Goal: Task Accomplishment & Management: Manage account settings

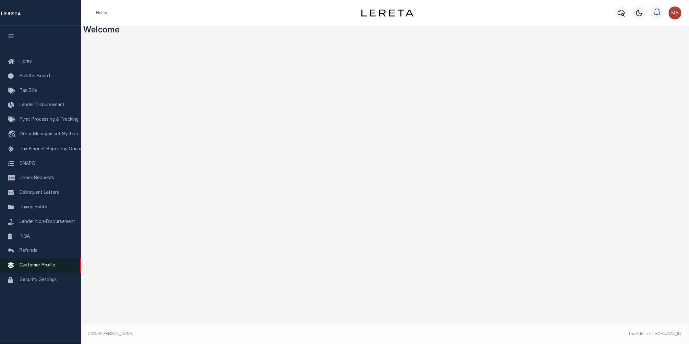
click at [34, 267] on span "Customer Profile" at bounding box center [37, 265] width 36 height 5
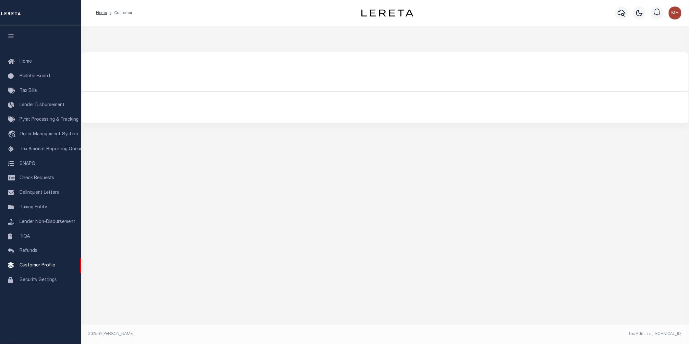
type input "38915"
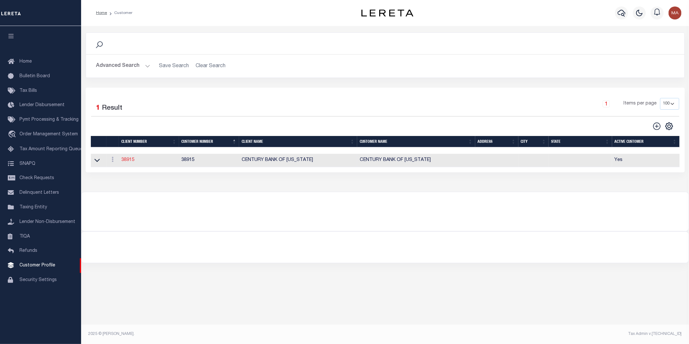
click at [128, 161] on link "38915" at bounding box center [127, 160] width 13 height 5
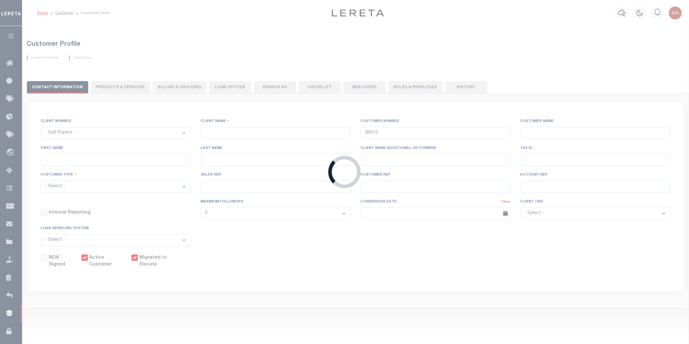
select select
type input "CENTURY BANK OF FLORIDA"
select select "Mixed Portfolio"
type input "NONE ,NONE"
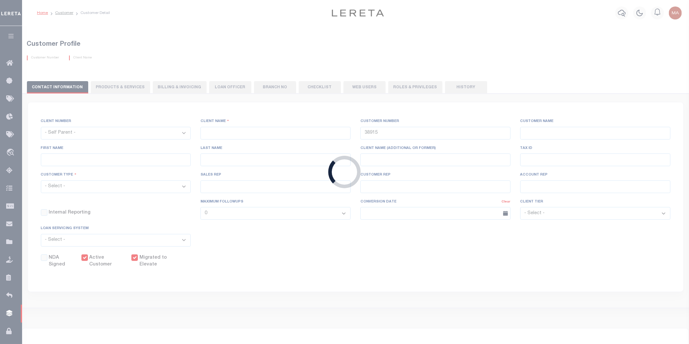
type input "ELIZABETH WIEBE"
type input "10/30/2000"
checkbox input "true"
